Goal: Transaction & Acquisition: Obtain resource

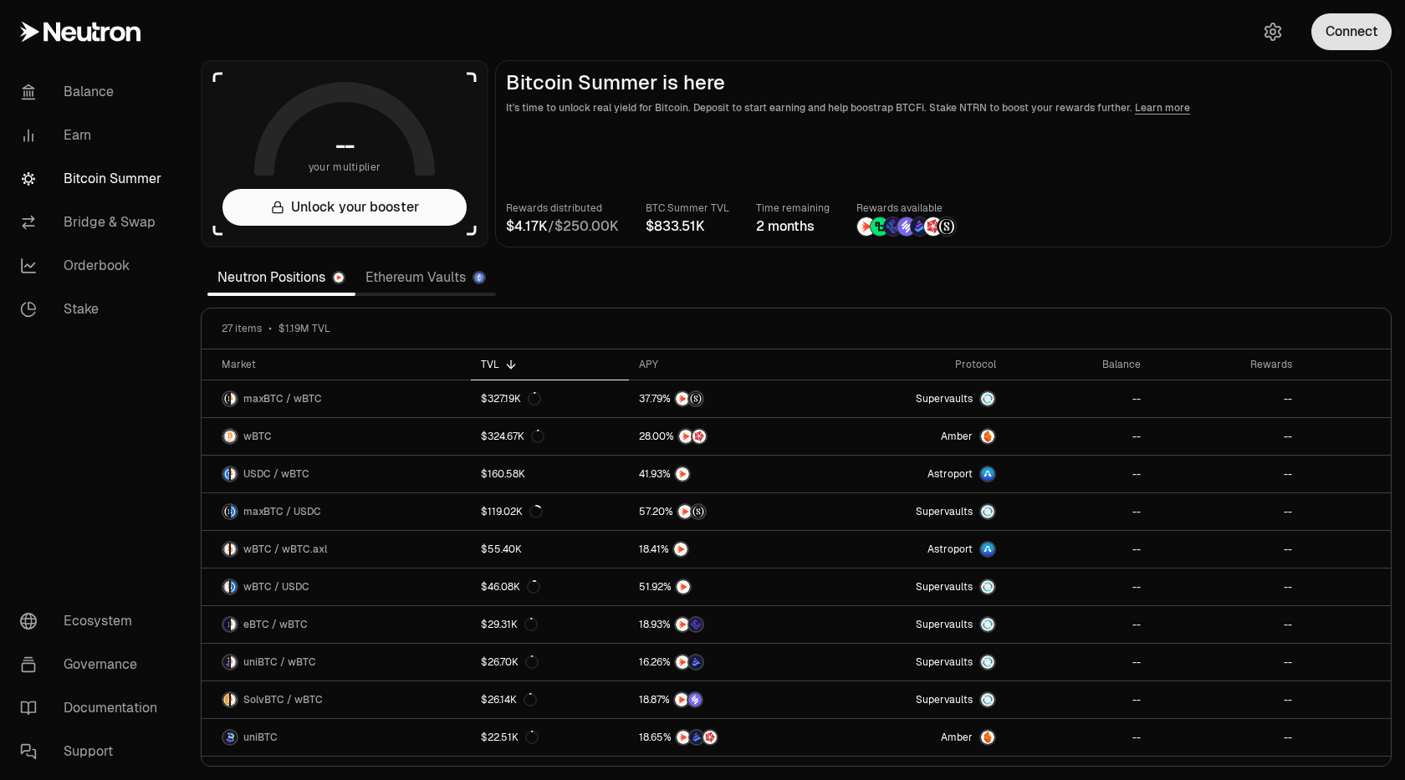
click at [1367, 42] on button "Connect" at bounding box center [1352, 31] width 80 height 37
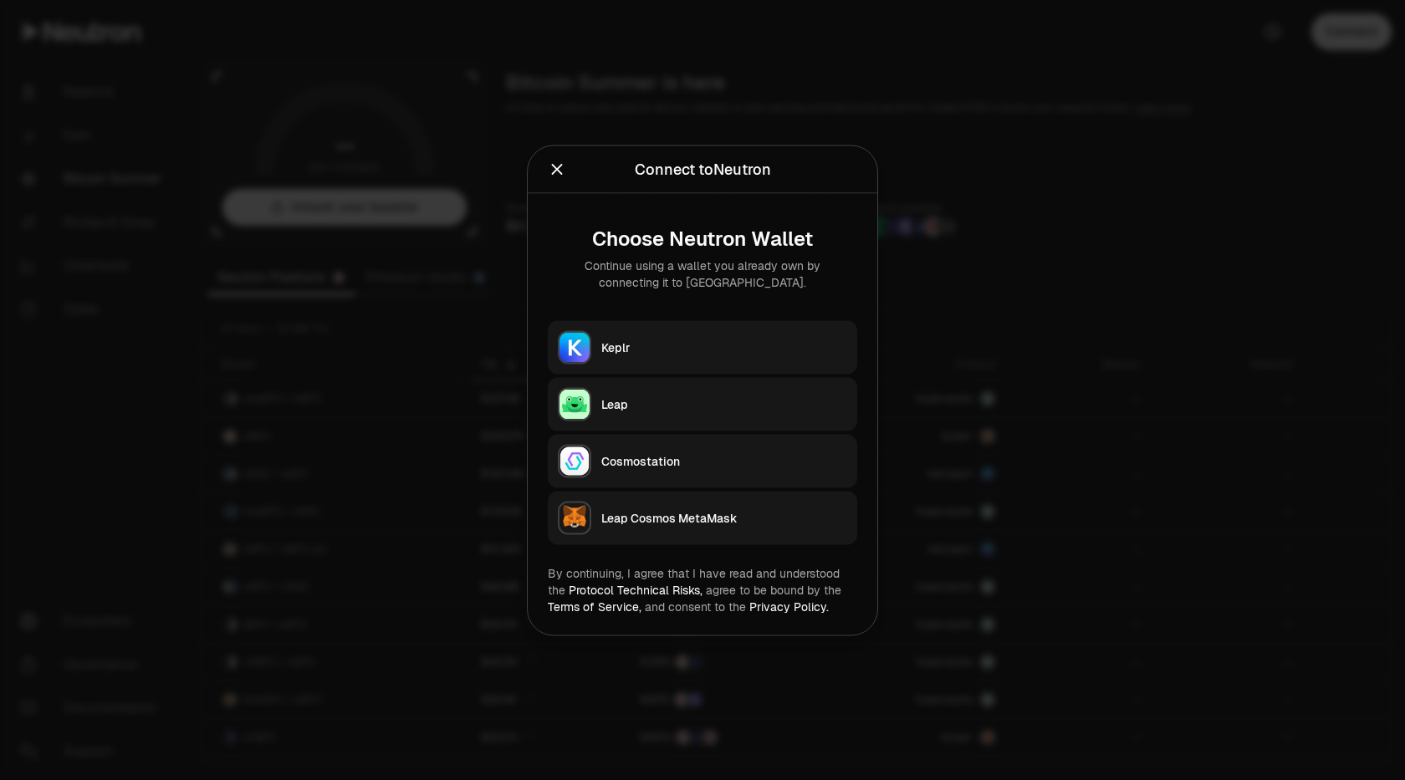
click at [683, 335] on button "Keplr" at bounding box center [703, 347] width 310 height 54
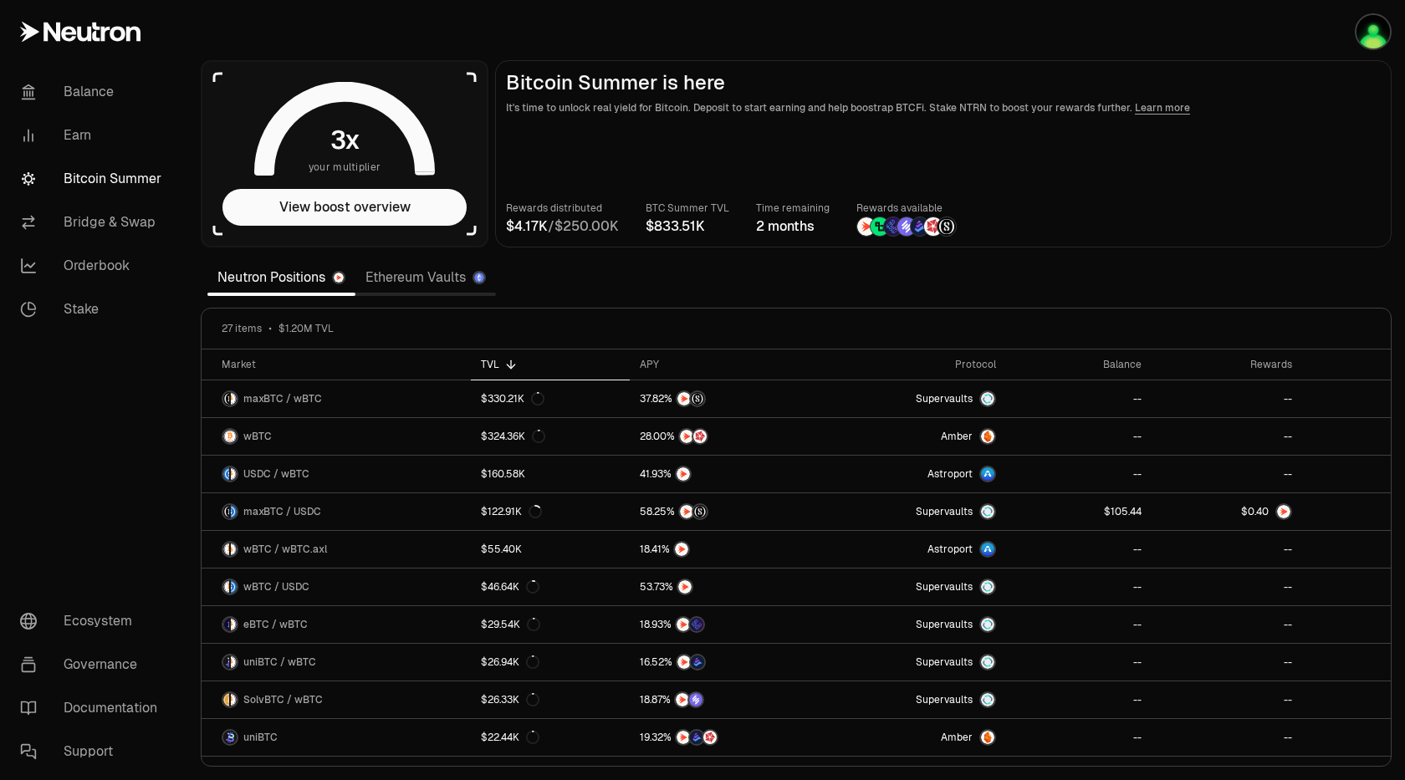
click at [1185, 210] on div "Rewards distributed / BTC Summer TVL Time remaining 2 months Rewards available" at bounding box center [943, 218] width 875 height 37
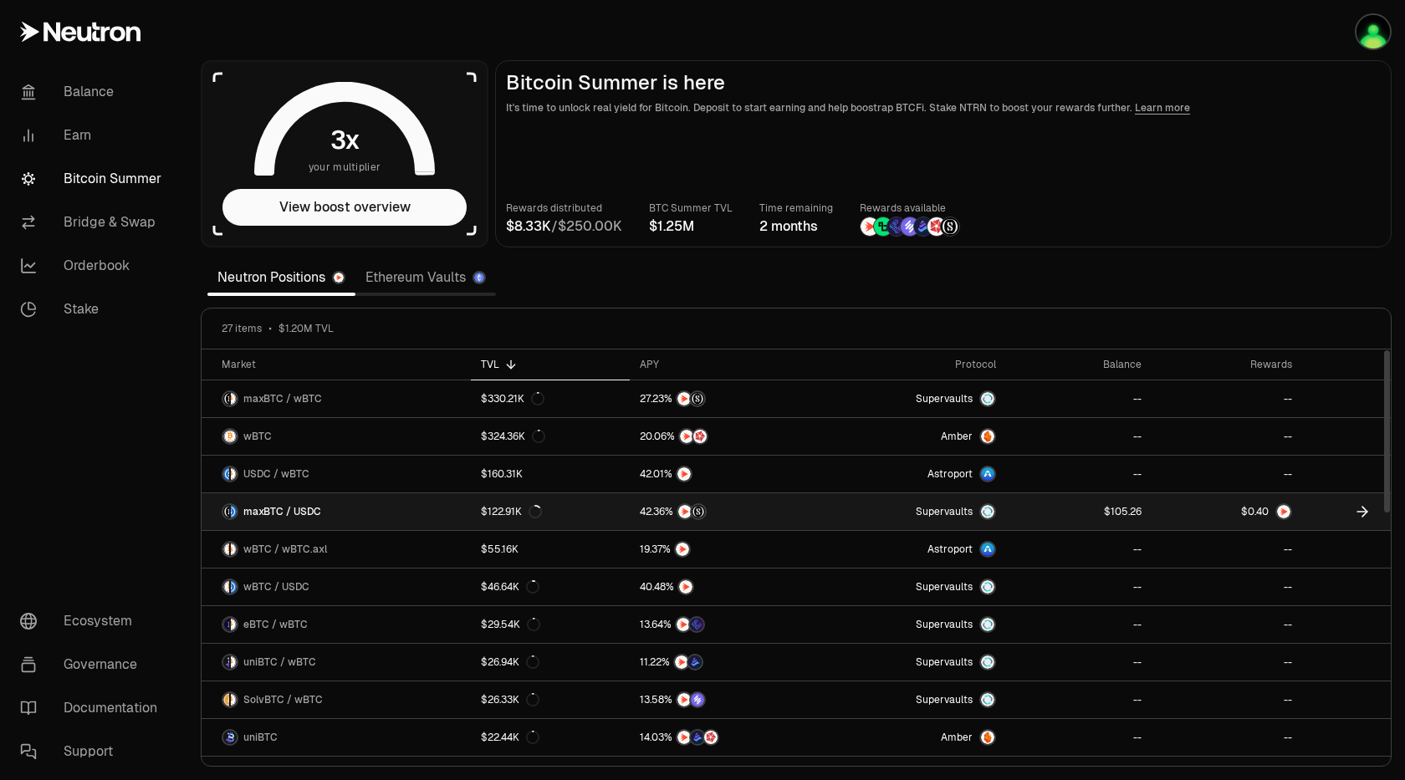
click at [1291, 509] on div at bounding box center [1284, 512] width 17 height 17
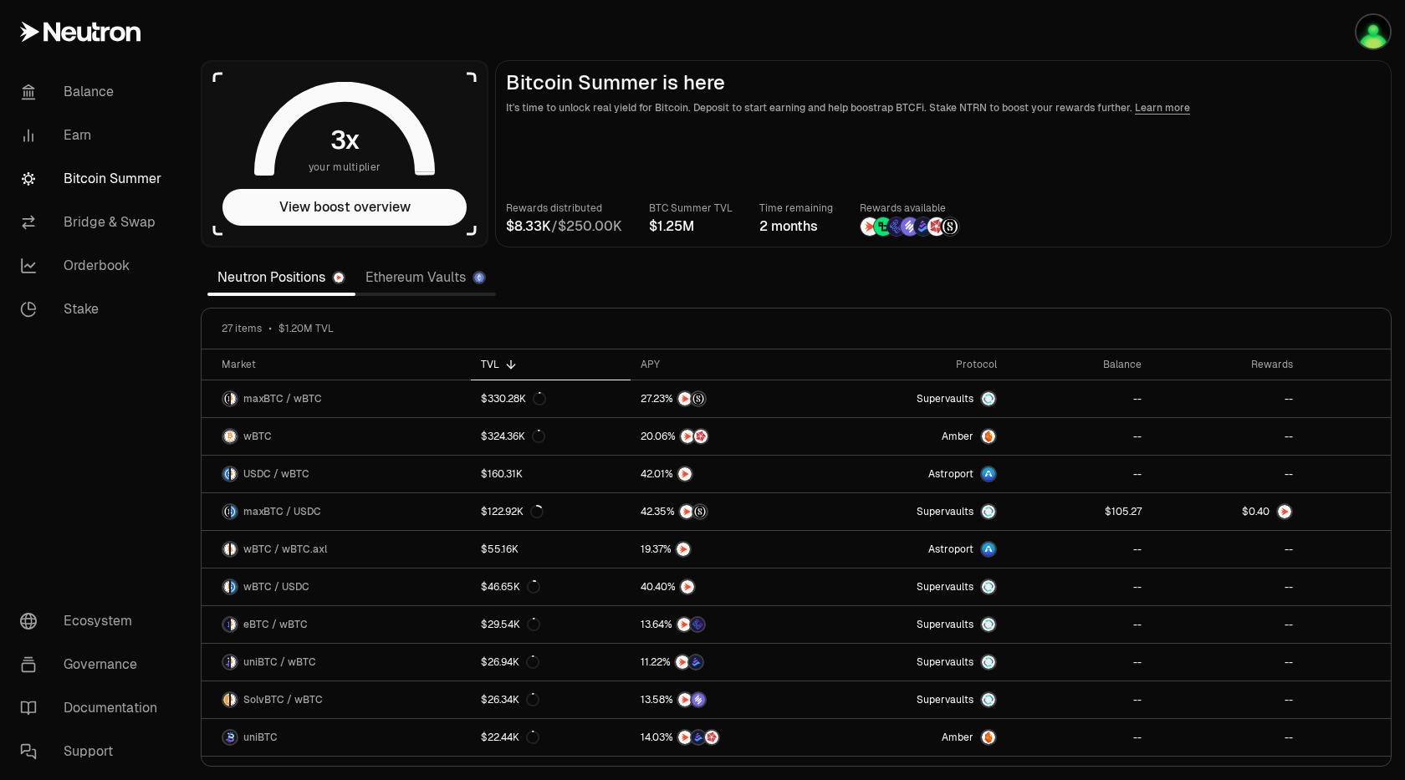
click at [1042, 204] on div "Rewards distributed / BTC Summer TVL Time remaining 2 months Rewards available" at bounding box center [943, 218] width 875 height 37
